Goal: Book appointment/travel/reservation

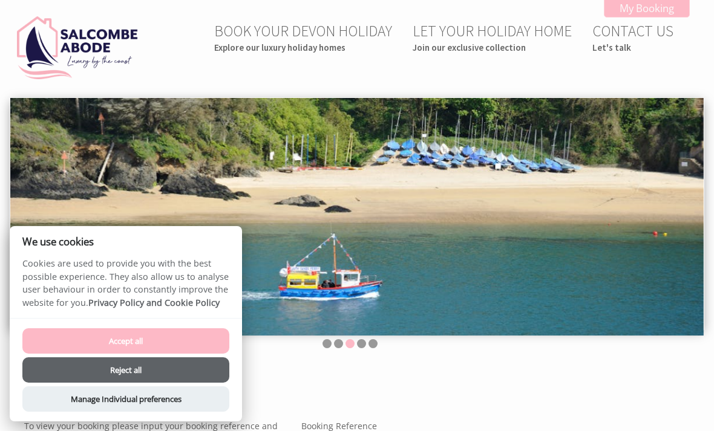
click at [64, 1] on header "BOOK YOUR DEVON HOLIDAY Explore our luxury holiday homes LET YOUR HOLIDAY HOME …" at bounding box center [357, 45] width 714 height 91
click at [165, 345] on button "Accept all" at bounding box center [125, 340] width 207 height 25
